Goal: Task Accomplishment & Management: Manage account settings

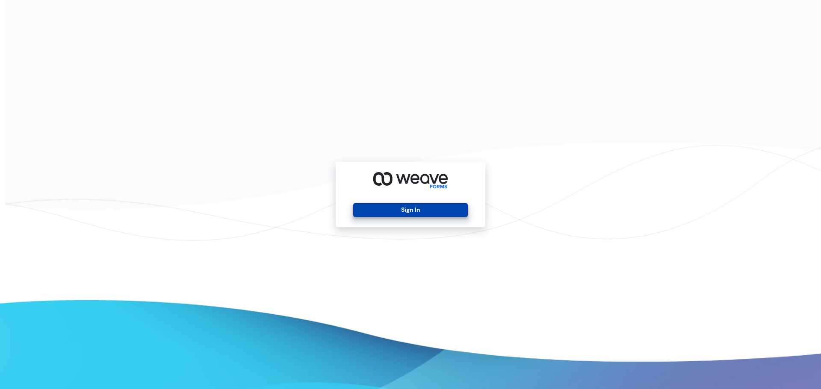
click at [406, 210] on button "Sign In" at bounding box center [410, 210] width 114 height 14
click at [398, 214] on button "Sign In" at bounding box center [410, 210] width 114 height 14
